Goal: Transaction & Acquisition: Subscribe to service/newsletter

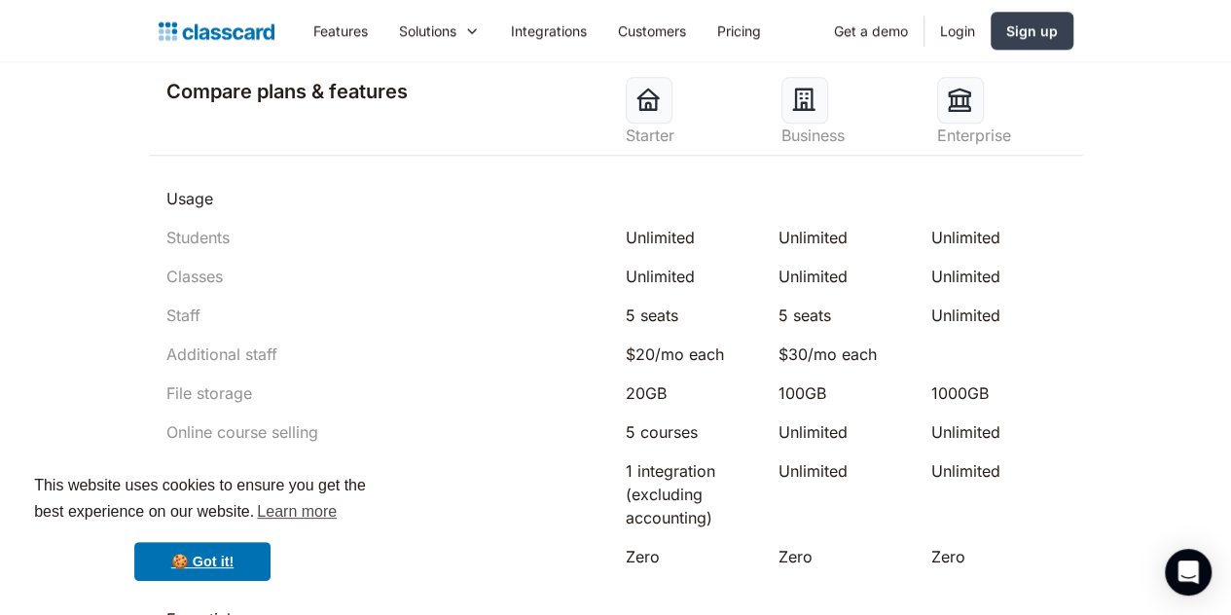
scroll to position [961, 0]
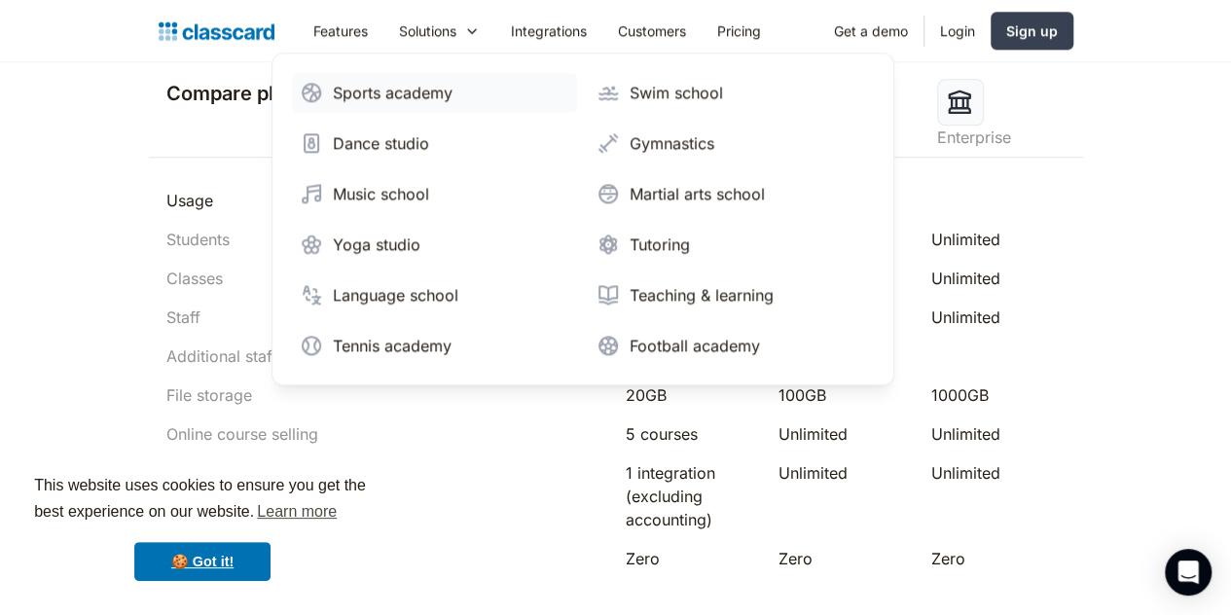
click at [333, 100] on div "Sports academy" at bounding box center [393, 92] width 120 height 23
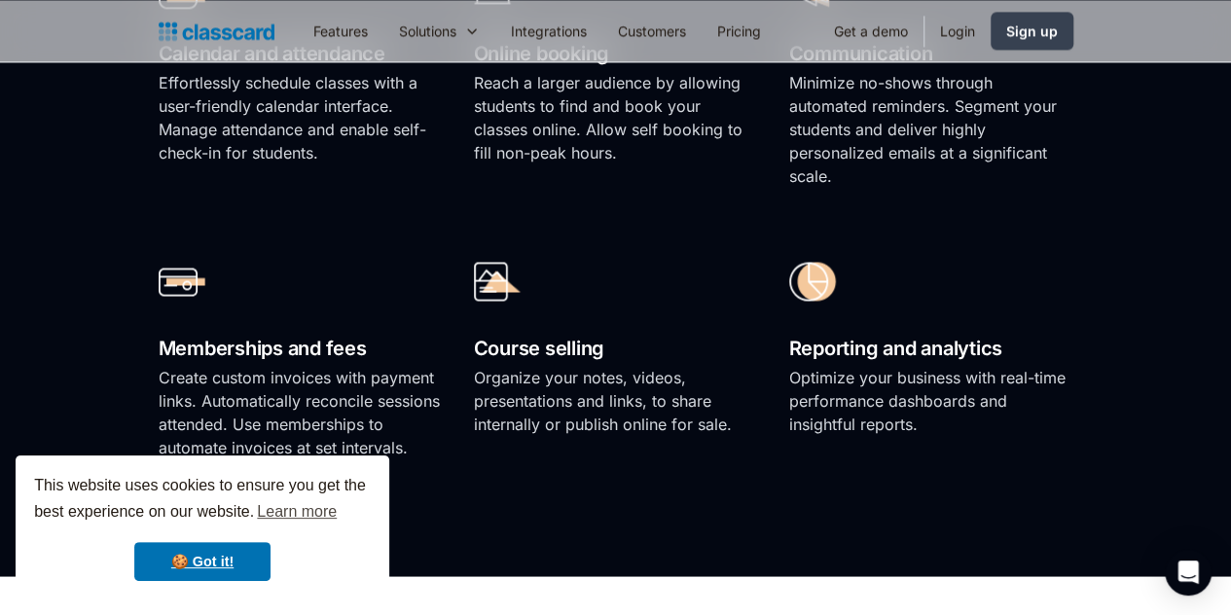
scroll to position [1473, 0]
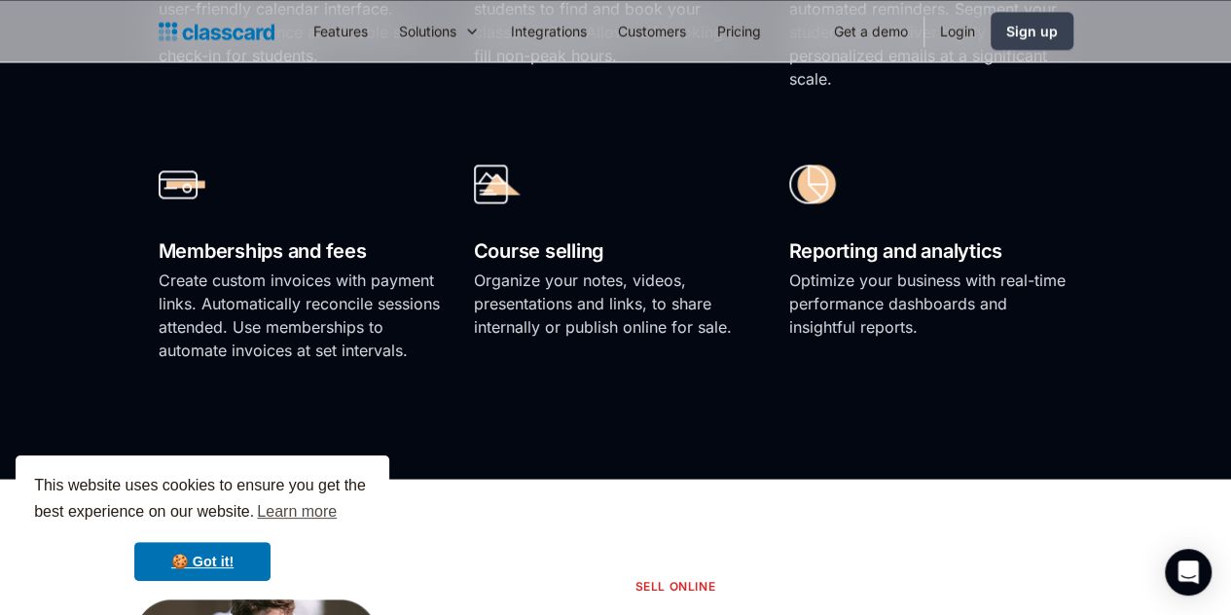
scroll to position [1620, 0]
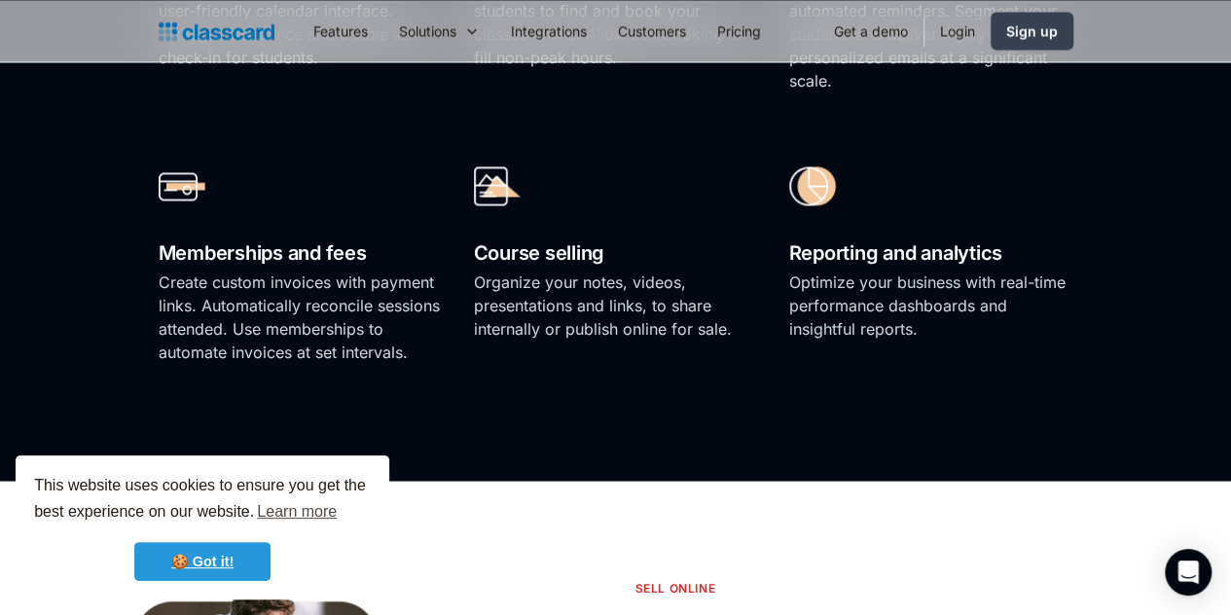
click at [226, 552] on link "🍪 Got it!" at bounding box center [202, 561] width 136 height 39
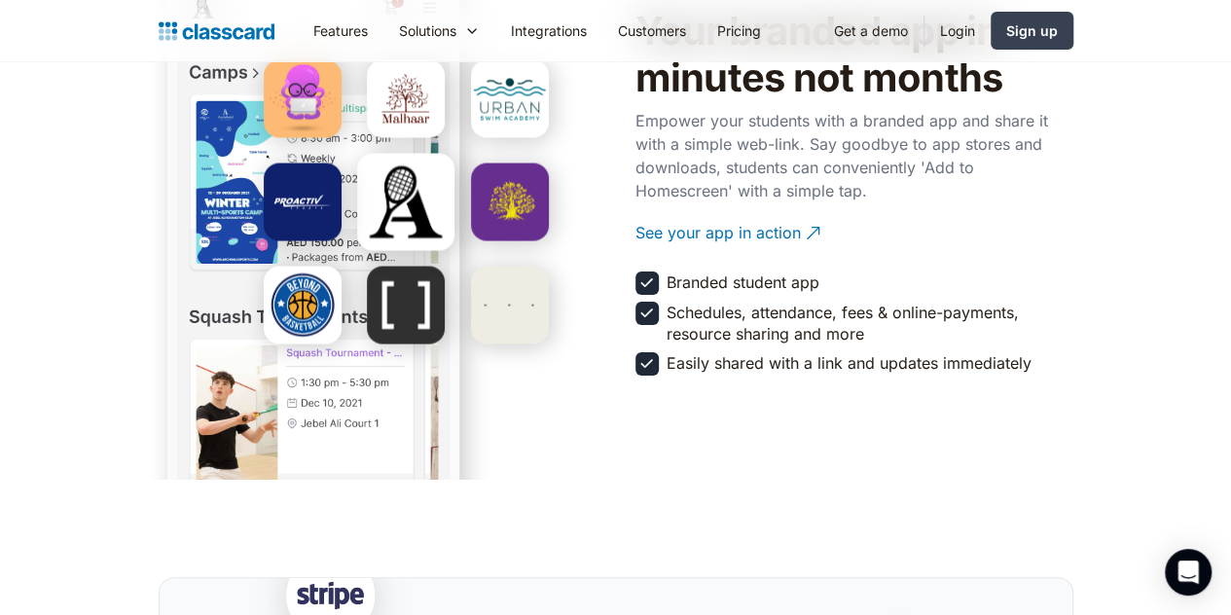
scroll to position [3605, 0]
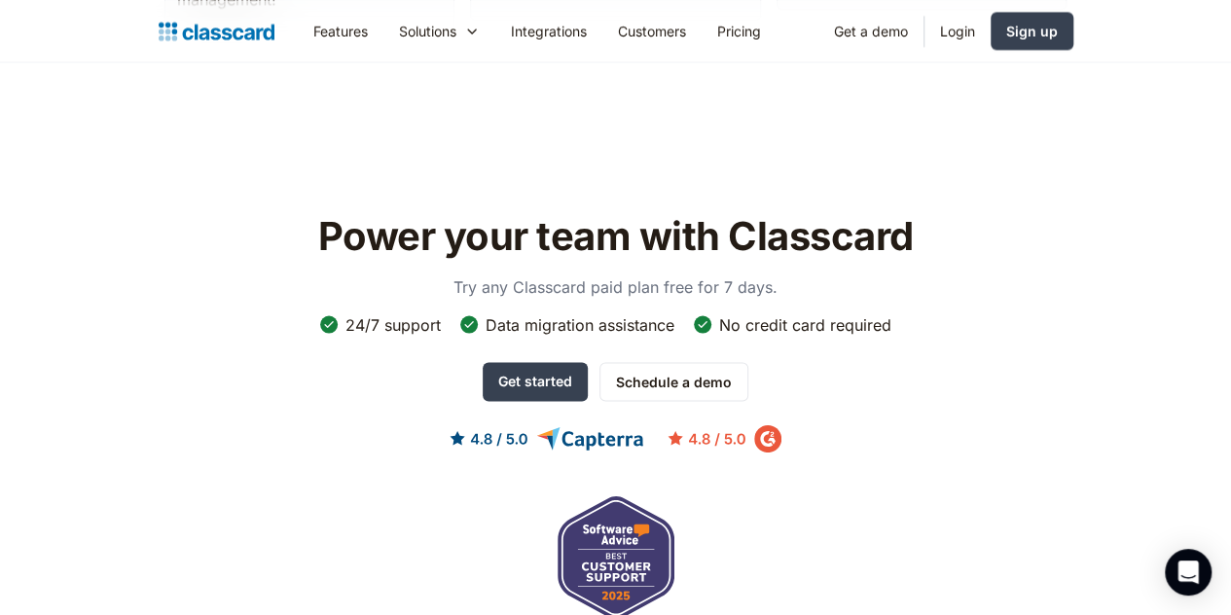
scroll to position [5521, 0]
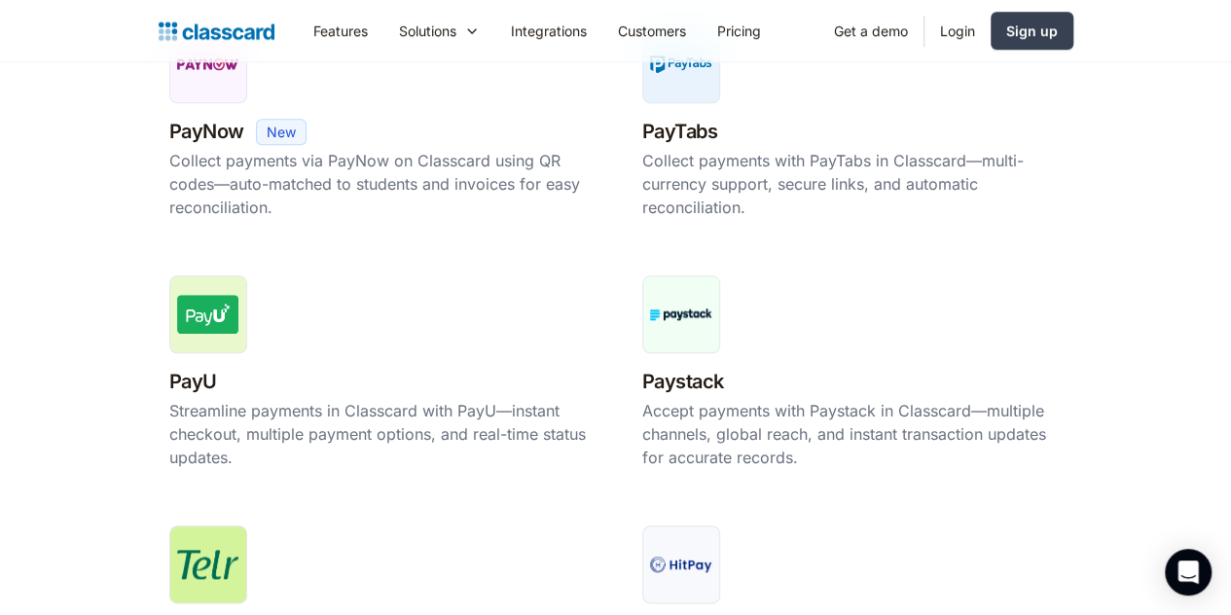
scroll to position [853, 0]
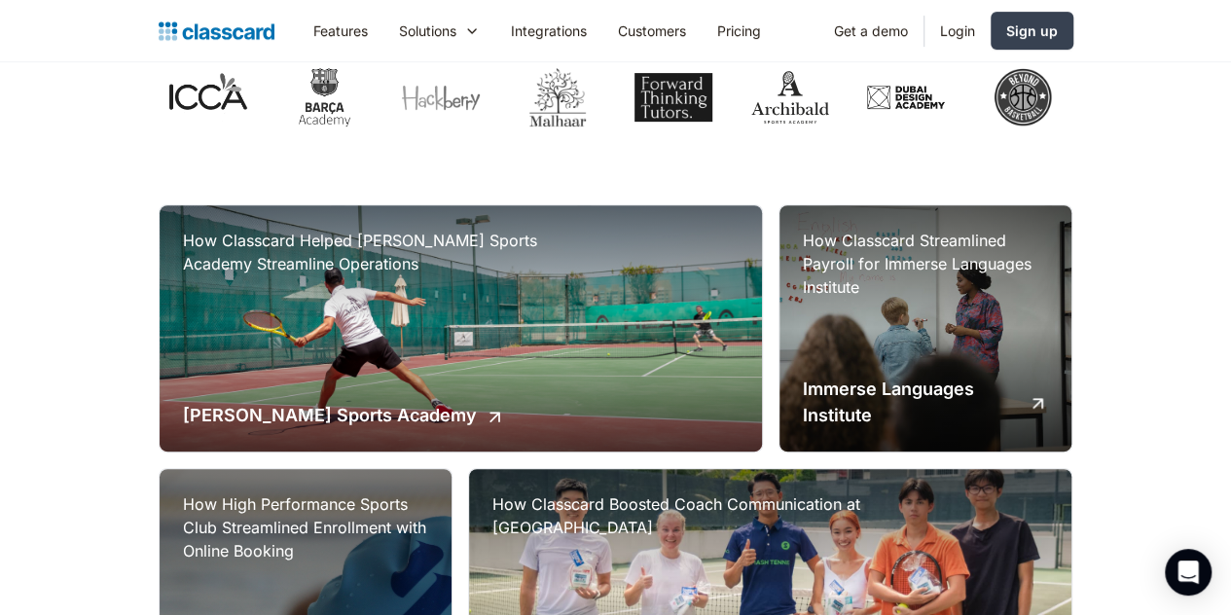
scroll to position [334, 0]
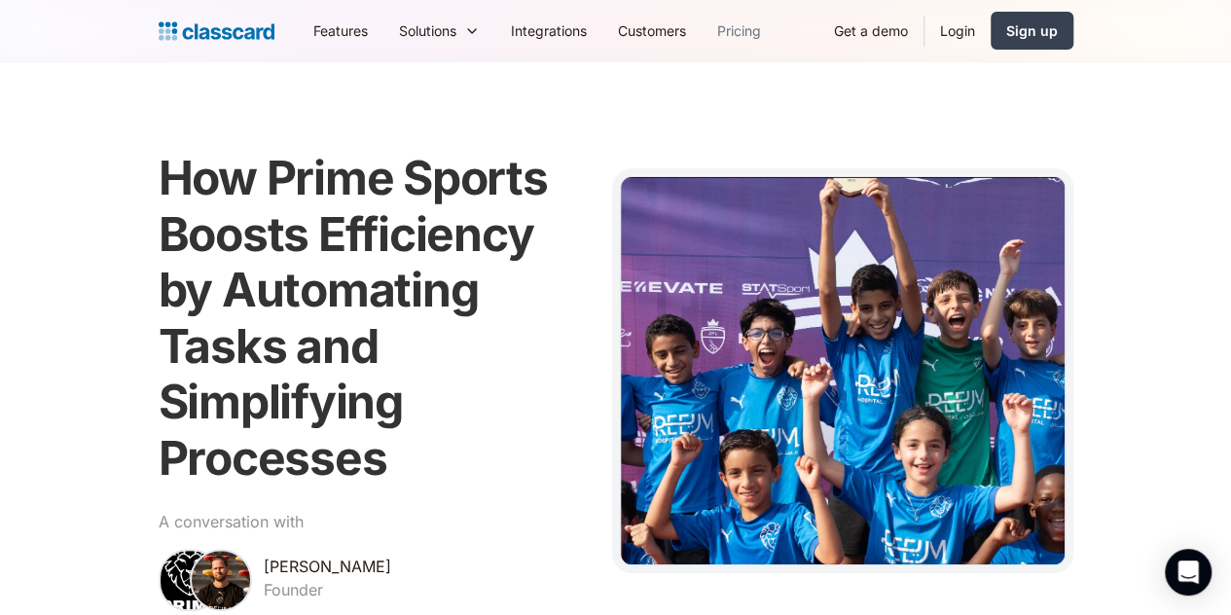
click at [702, 51] on link "Pricing" at bounding box center [739, 31] width 75 height 44
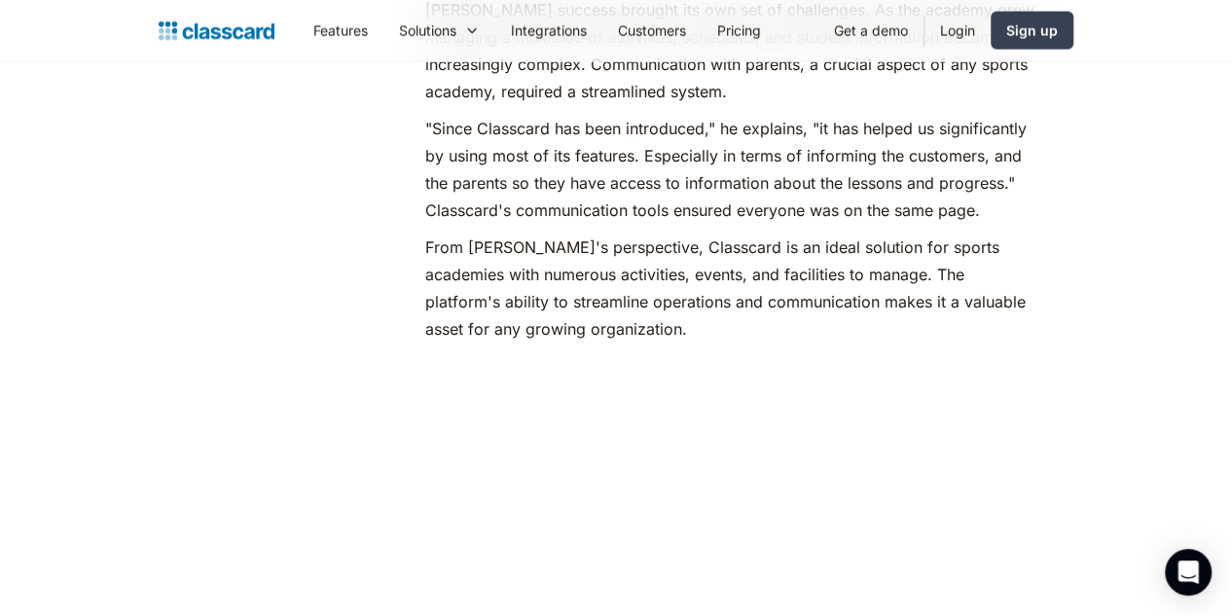
scroll to position [2159, 0]
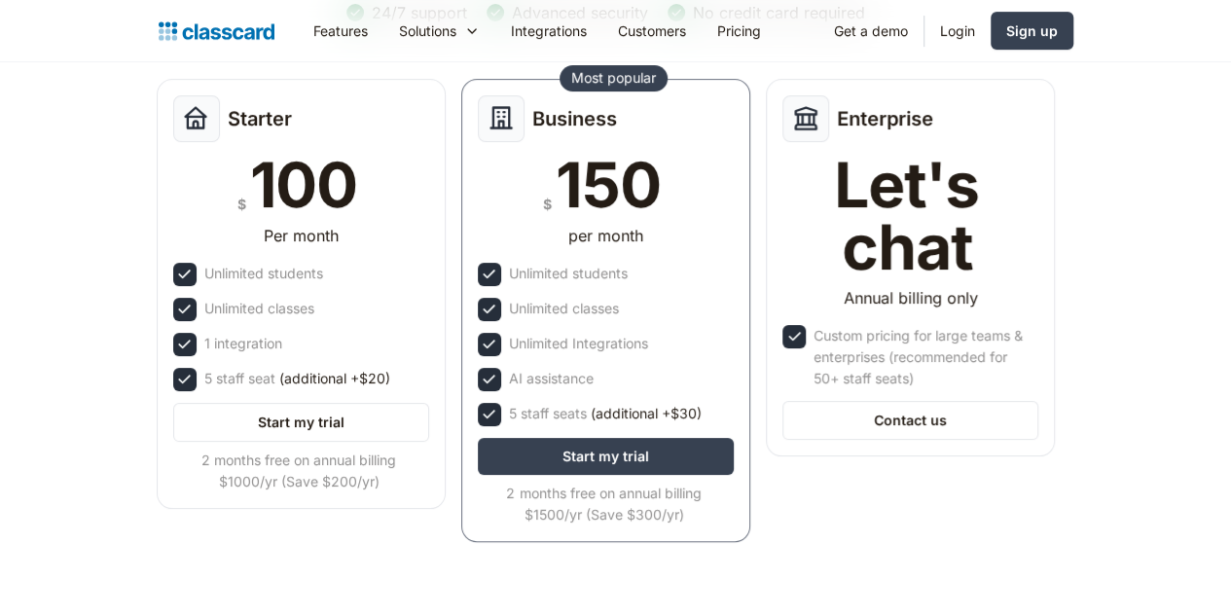
scroll to position [269, 0]
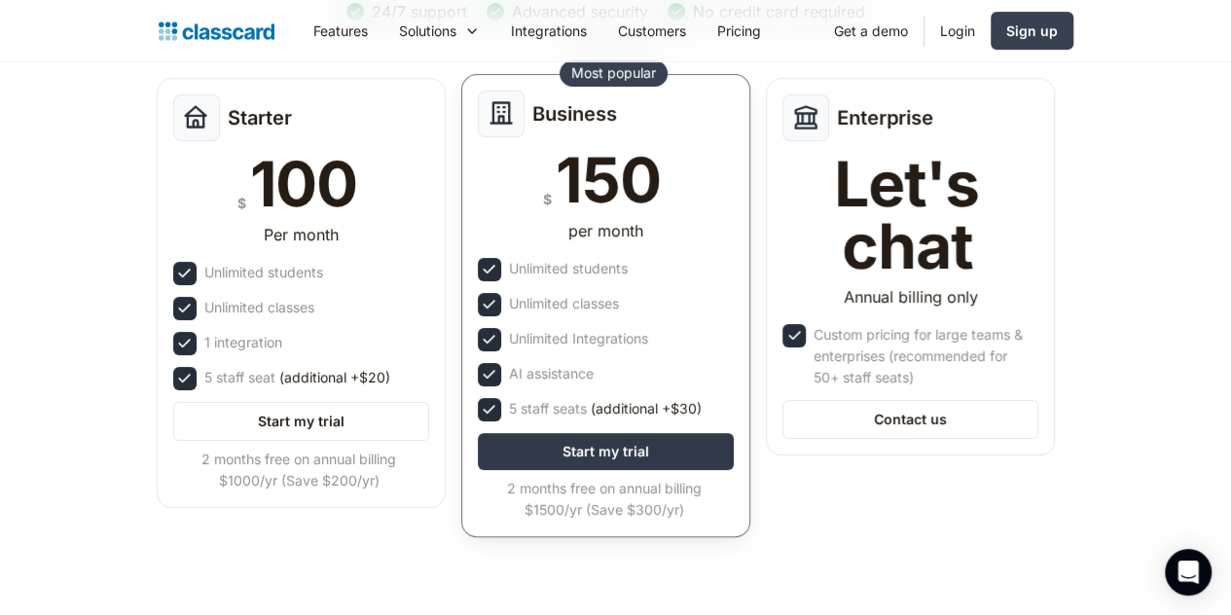
click at [699, 447] on link "Start my trial" at bounding box center [606, 451] width 256 height 37
